Goal: Information Seeking & Learning: Find specific fact

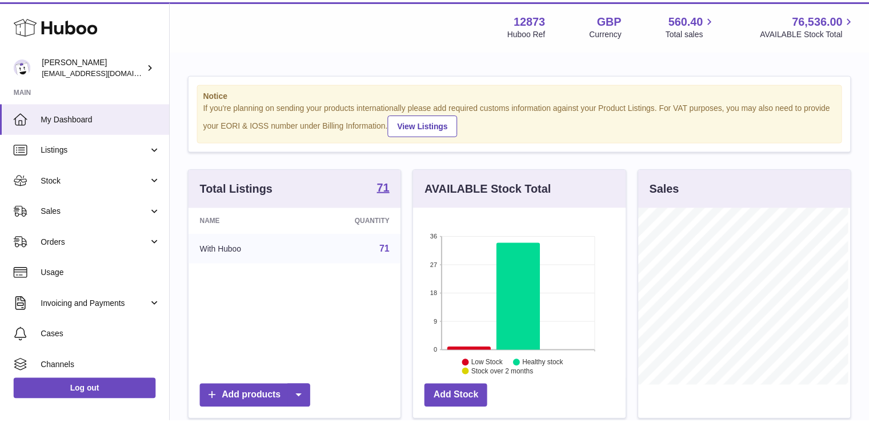
scroll to position [178, 214]
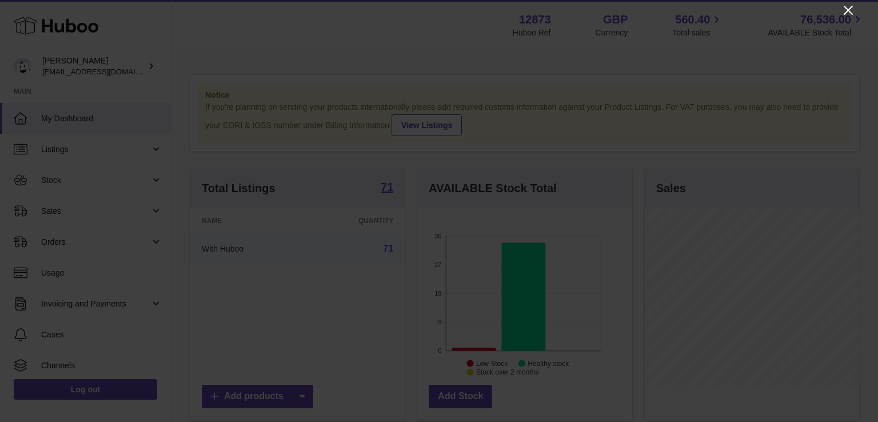
click at [845, 5] on icon "Close" at bounding box center [848, 10] width 14 height 14
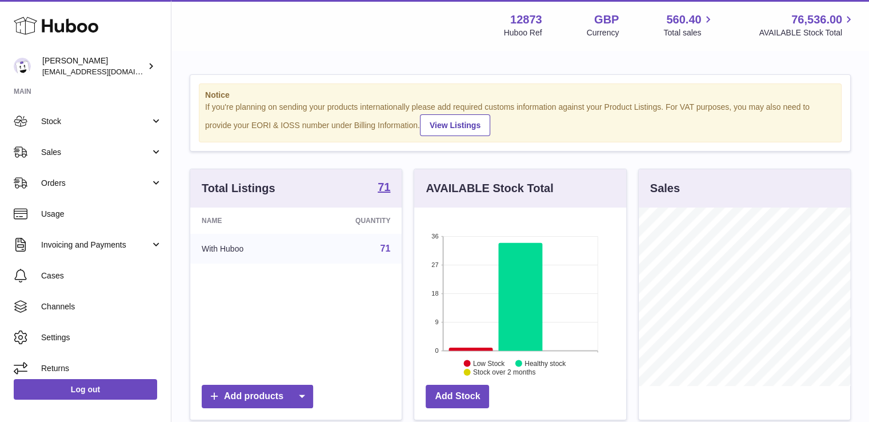
scroll to position [66, 0]
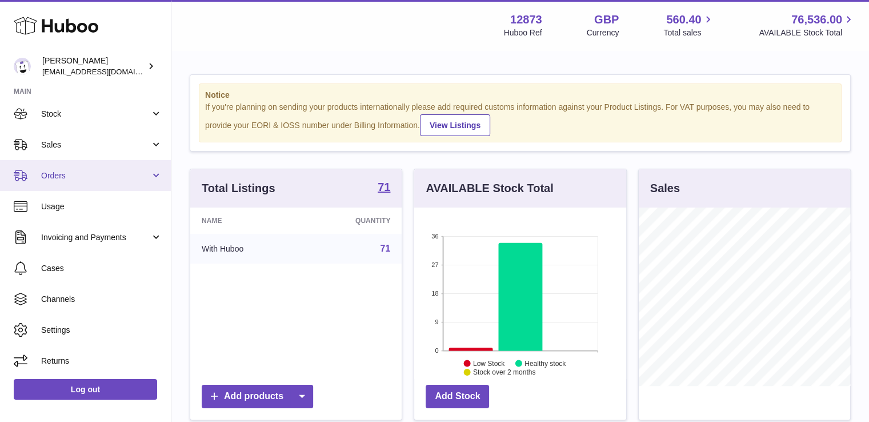
click at [43, 179] on span "Orders" at bounding box center [95, 175] width 109 height 11
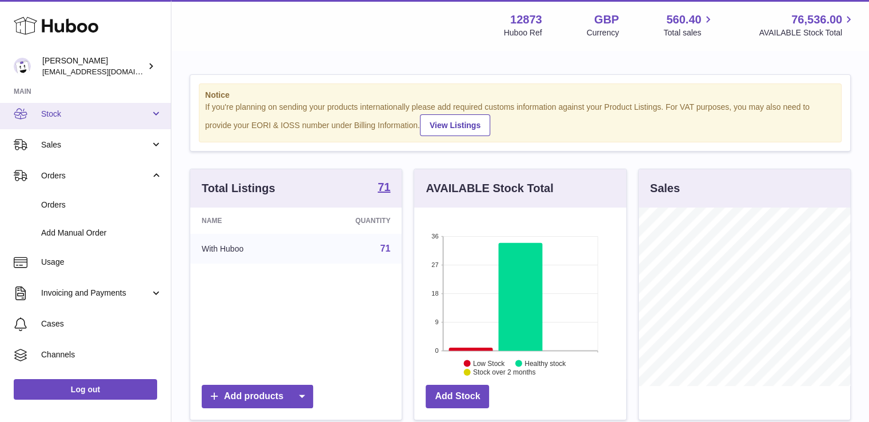
click at [67, 112] on span "Stock" at bounding box center [95, 114] width 109 height 11
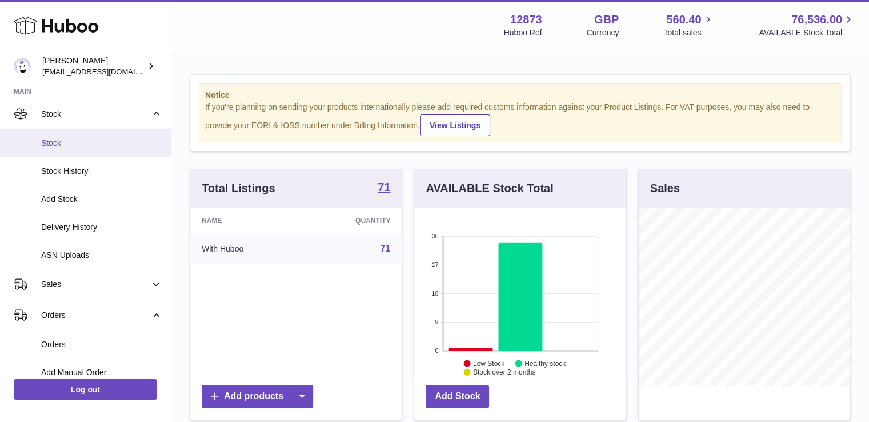
click at [70, 138] on span "Stock" at bounding box center [101, 143] width 121 height 11
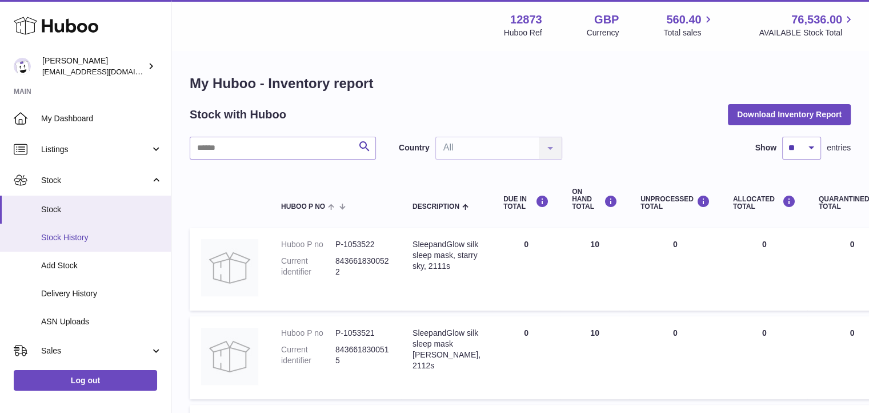
click at [85, 235] on span "Stock History" at bounding box center [101, 237] width 121 height 11
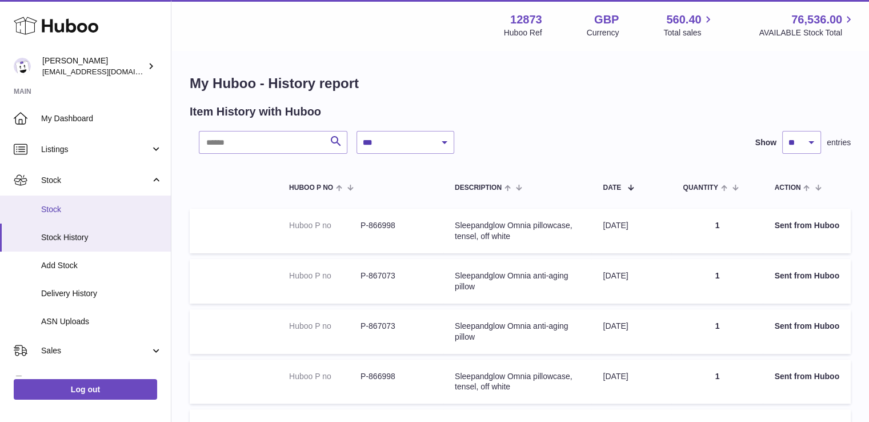
click at [75, 211] on span "Stock" at bounding box center [101, 209] width 121 height 11
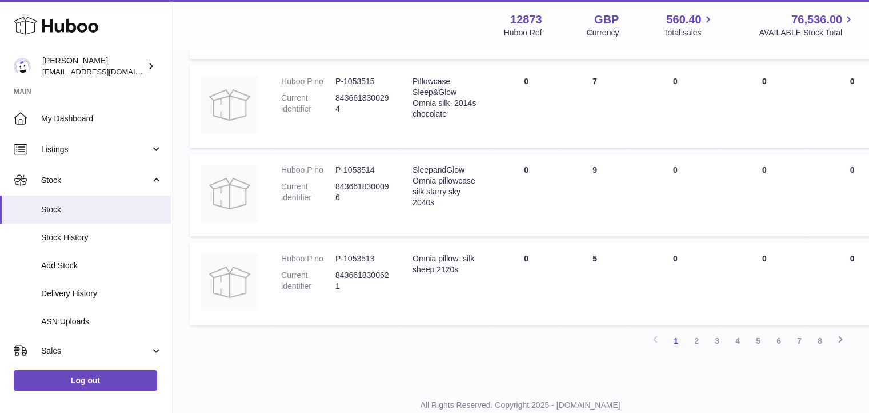
scroll to position [788, 0]
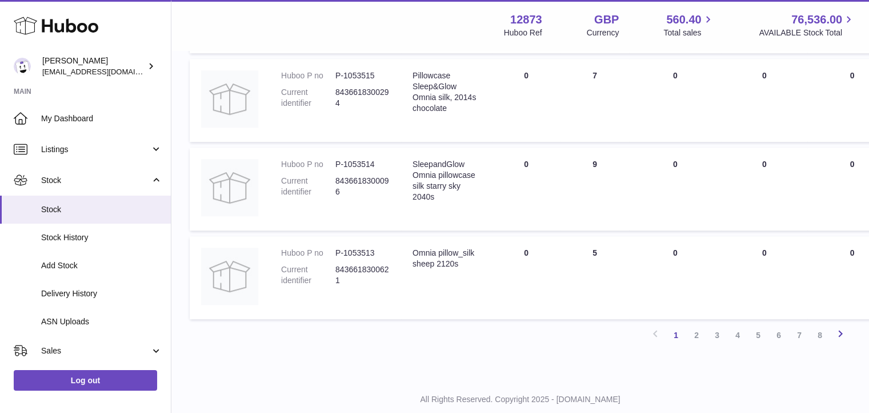
click at [844, 335] on icon at bounding box center [841, 333] width 14 height 14
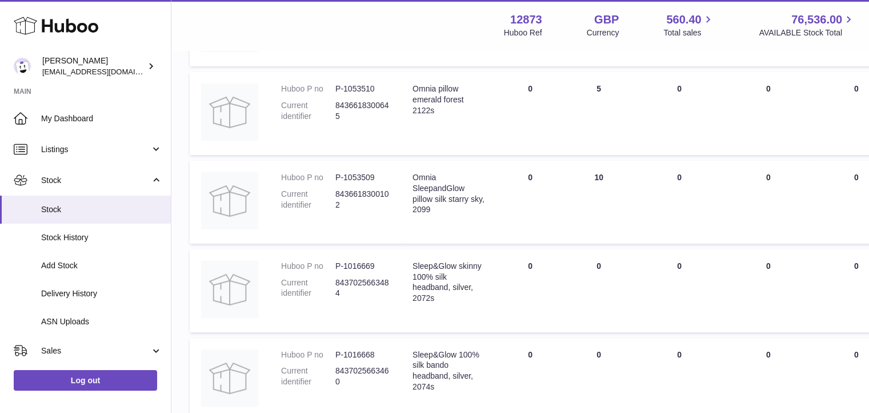
scroll to position [53, 0]
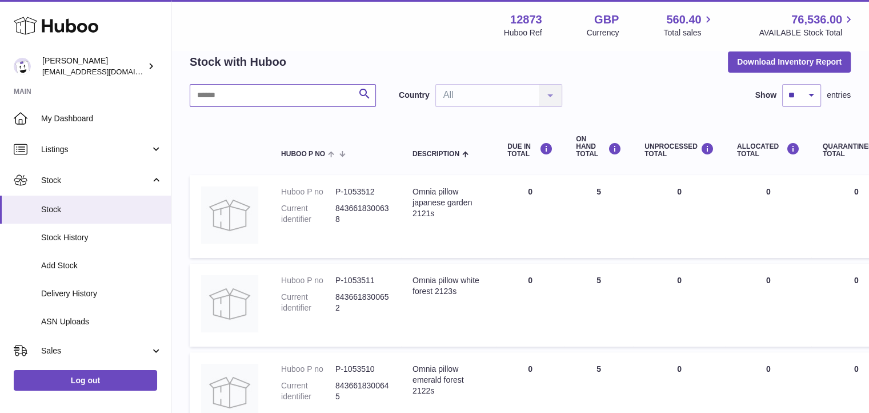
click at [297, 99] on input "text" at bounding box center [283, 95] width 186 height 23
paste input "*********"
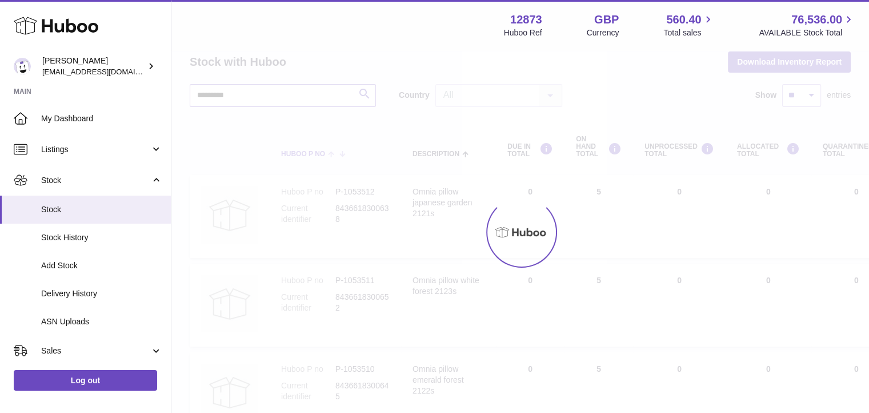
scroll to position [9, 0]
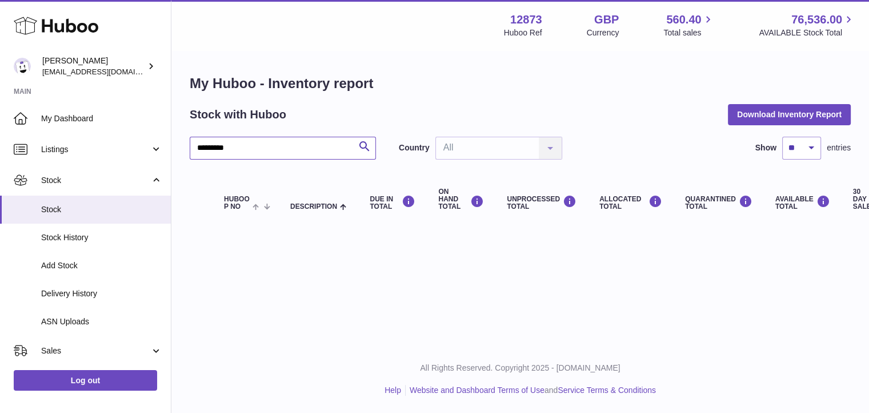
click at [311, 137] on input "*********" at bounding box center [283, 148] width 186 height 23
drag, startPoint x: 251, startPoint y: 140, endPoint x: 209, endPoint y: 139, distance: 42.3
click at [209, 139] on input "*********" at bounding box center [283, 148] width 186 height 23
click at [203, 138] on input "*********" at bounding box center [283, 148] width 186 height 23
drag, startPoint x: 205, startPoint y: 138, endPoint x: 193, endPoint y: 138, distance: 12.0
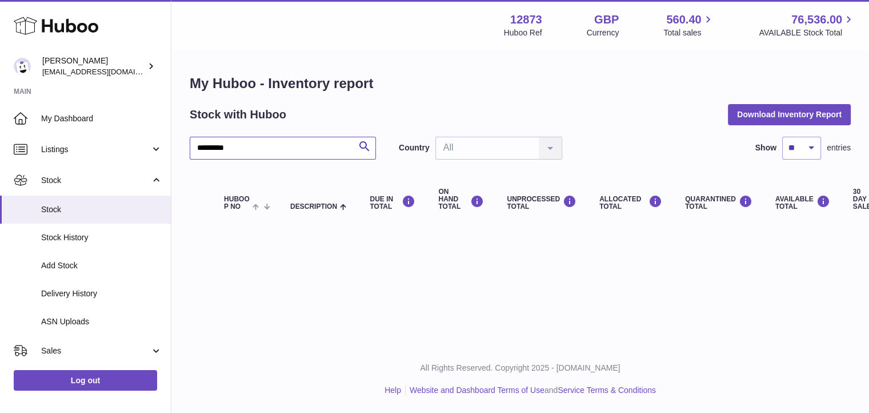
click at [193, 138] on input "*********" at bounding box center [283, 148] width 186 height 23
type input "*******"
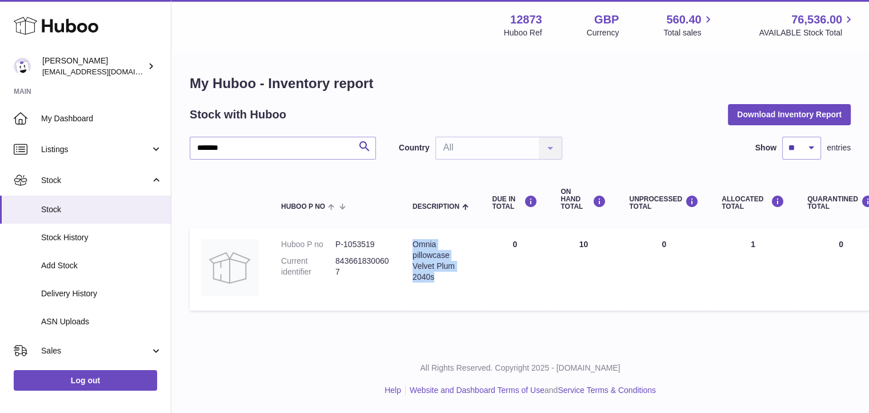
drag, startPoint x: 441, startPoint y: 269, endPoint x: 404, endPoint y: 231, distance: 52.9
click at [404, 231] on td "Description Omnia pillowcase Velvet Plum 2040s" at bounding box center [440, 268] width 79 height 83
copy div "Omnia pillowcase Velvet Plum 2040s"
drag, startPoint x: 338, startPoint y: 251, endPoint x: 345, endPoint y: 266, distance: 16.4
click at [345, 266] on dd "8436618300607" at bounding box center [362, 266] width 54 height 22
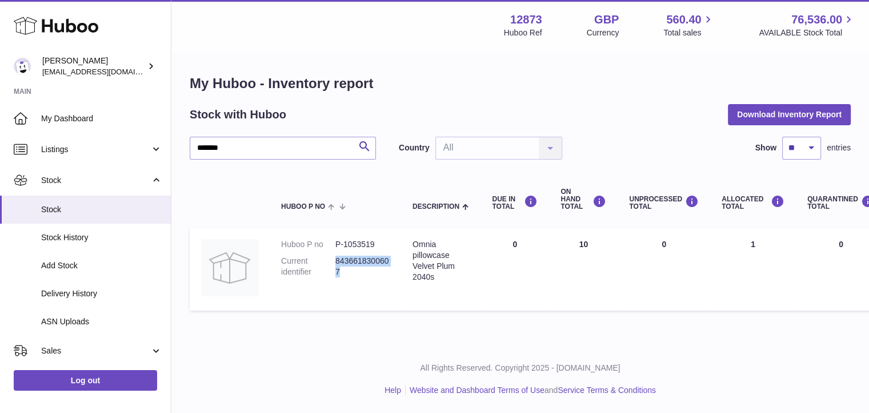
drag, startPoint x: 335, startPoint y: 250, endPoint x: 352, endPoint y: 268, distance: 24.7
click at [352, 268] on dl "Huboo P no P-1053519 Current identifier 8436618300607" at bounding box center [335, 261] width 109 height 44
copy dd "8436618300607"
drag, startPoint x: 379, startPoint y: 231, endPoint x: 334, endPoint y: 231, distance: 45.1
click at [334, 239] on dl "Huboo P no P-1053519 Current identifier 8436618300607" at bounding box center [335, 261] width 109 height 44
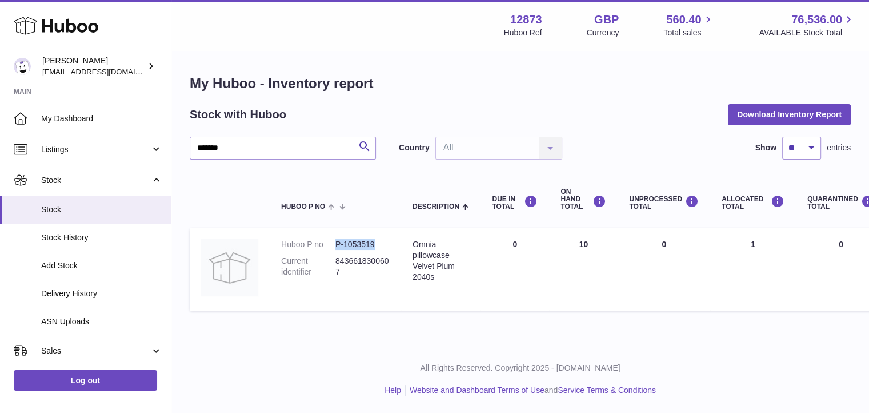
copy dl "P-1053519"
